Goal: Task Accomplishment & Management: Manage account settings

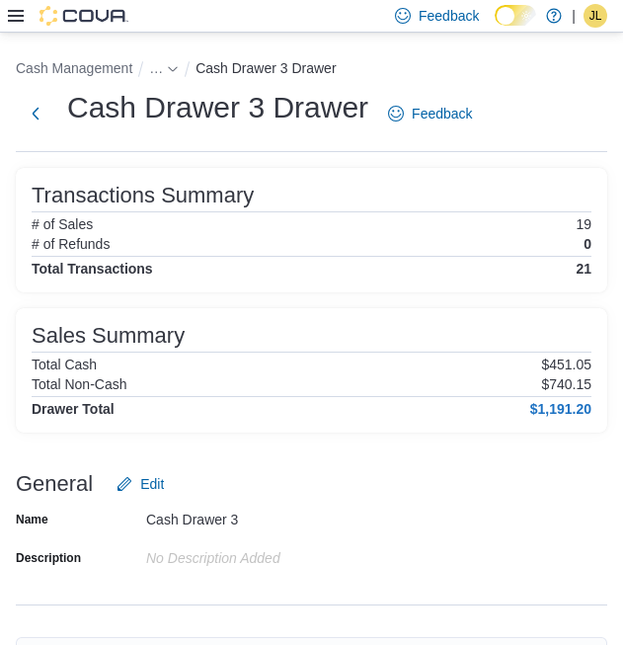
scroll to position [110, 0]
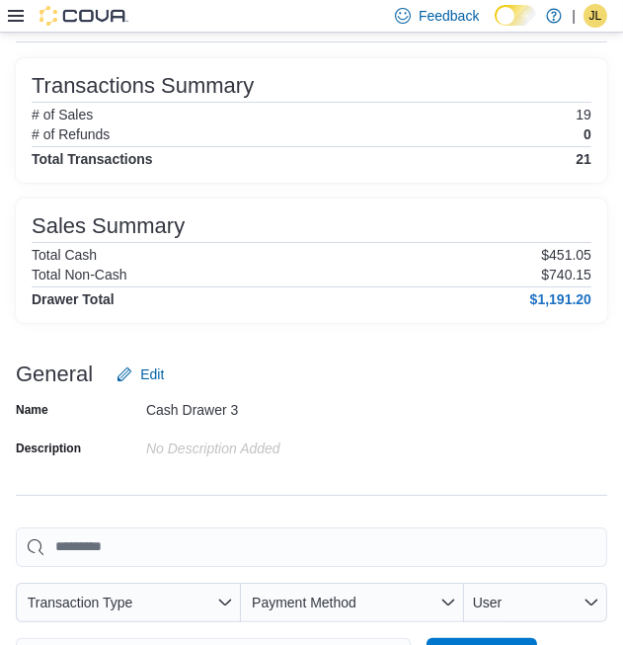
click at [597, 16] on span "JL" at bounding box center [596, 16] width 13 height 24
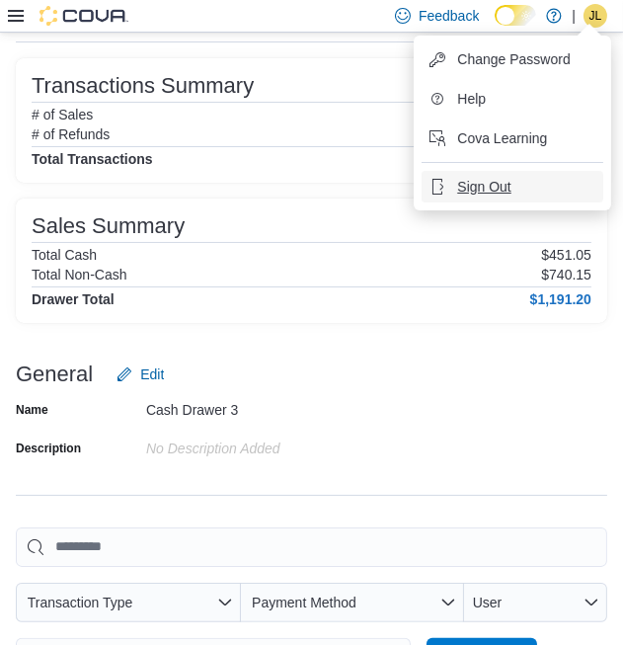
click at [512, 193] on button "Sign Out" at bounding box center [513, 187] width 182 height 32
